Goal: Book appointment/travel/reservation

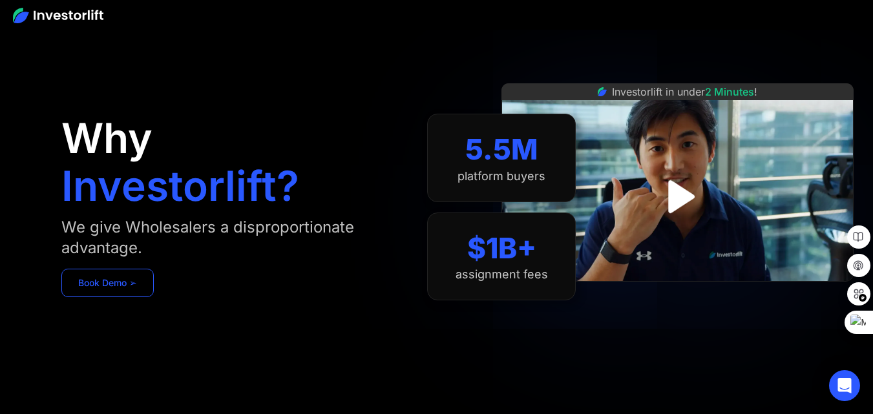
click at [98, 277] on link "Book Demo ➢" at bounding box center [107, 283] width 92 height 28
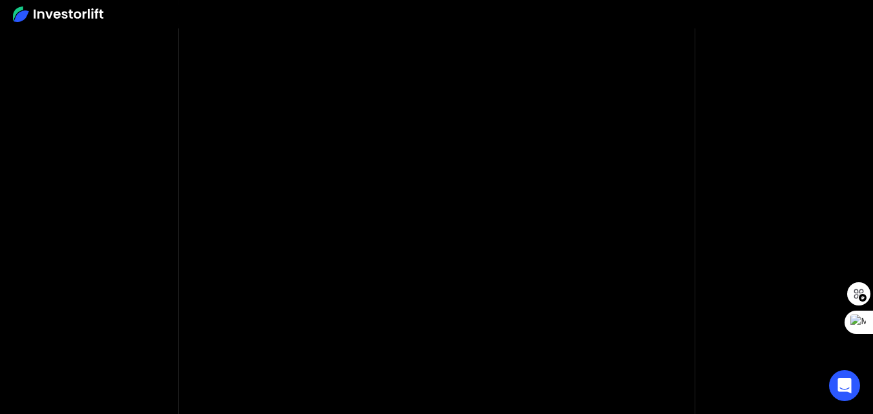
scroll to position [110, 0]
